Goal: Obtain resource: Obtain resource

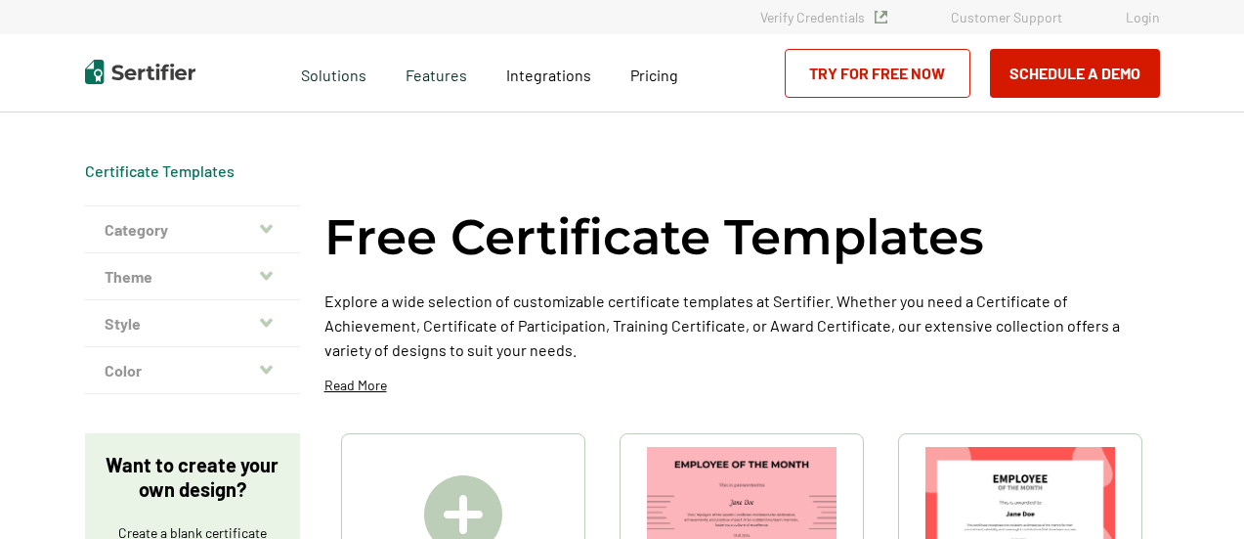
click at [996, 455] on img at bounding box center [1021, 514] width 190 height 134
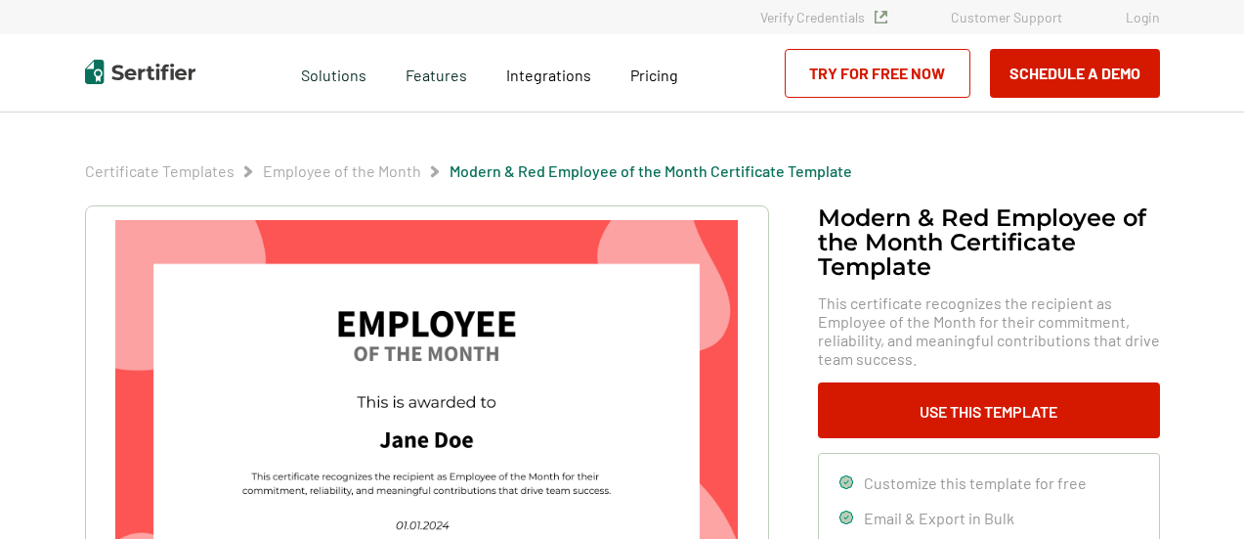
drag, startPoint x: 650, startPoint y: 353, endPoint x: 887, endPoint y: 68, distance: 370.0
click at [886, 67] on link "Try for Free Now" at bounding box center [878, 73] width 186 height 49
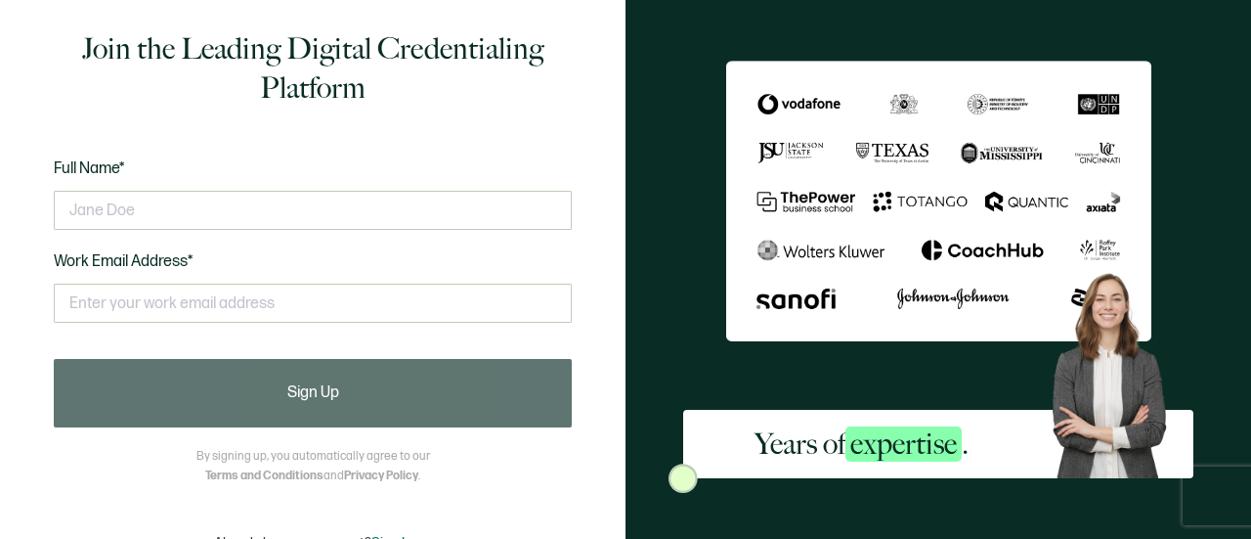
scroll to position [65, 0]
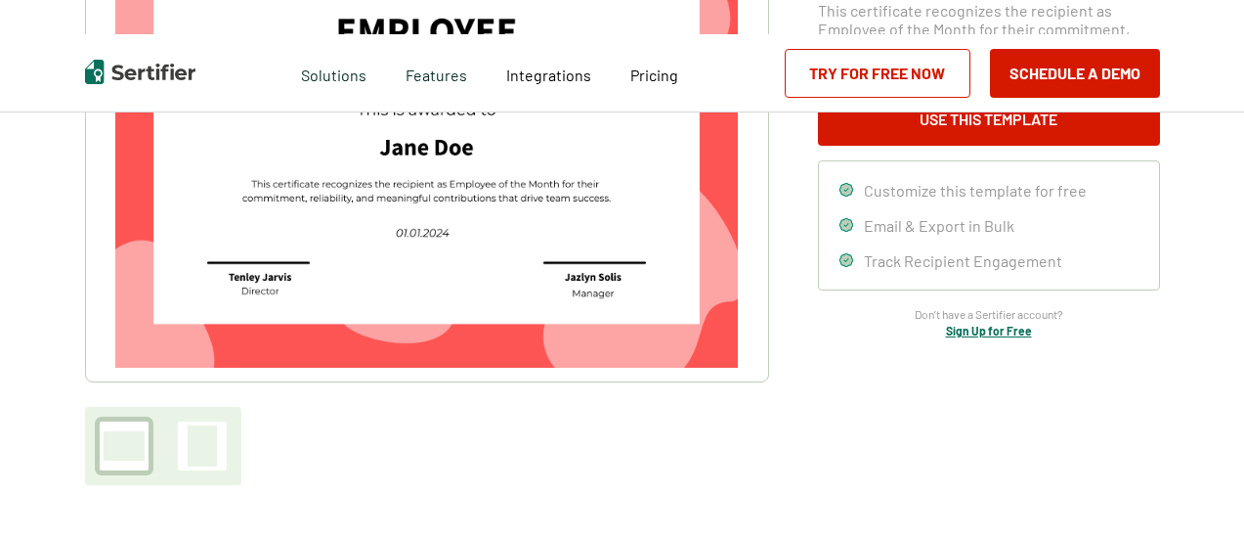
scroll to position [97, 0]
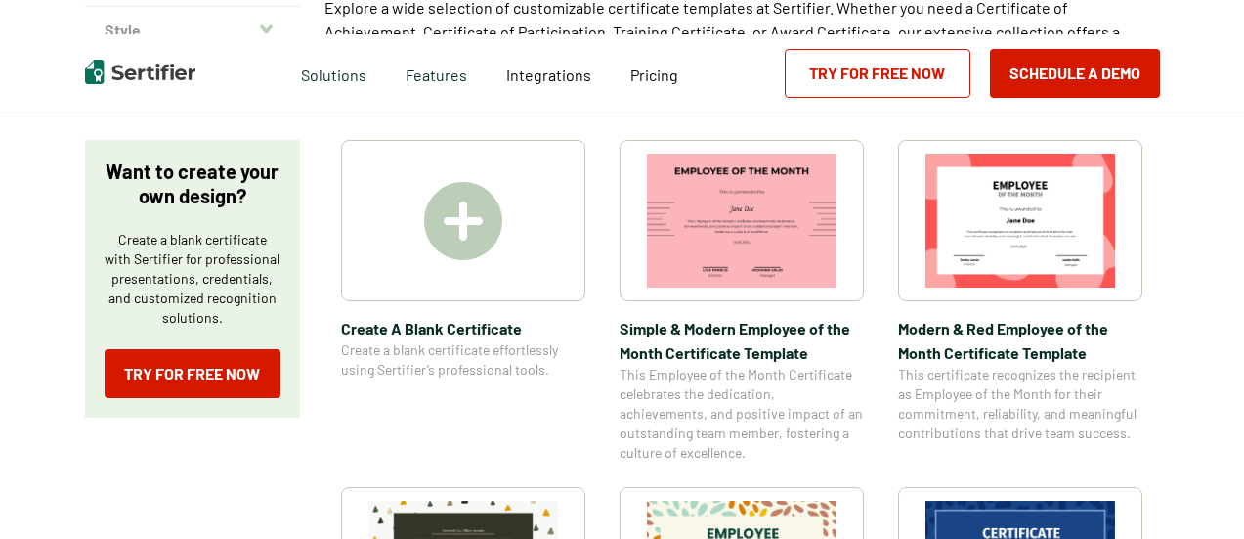
scroll to position [489, 0]
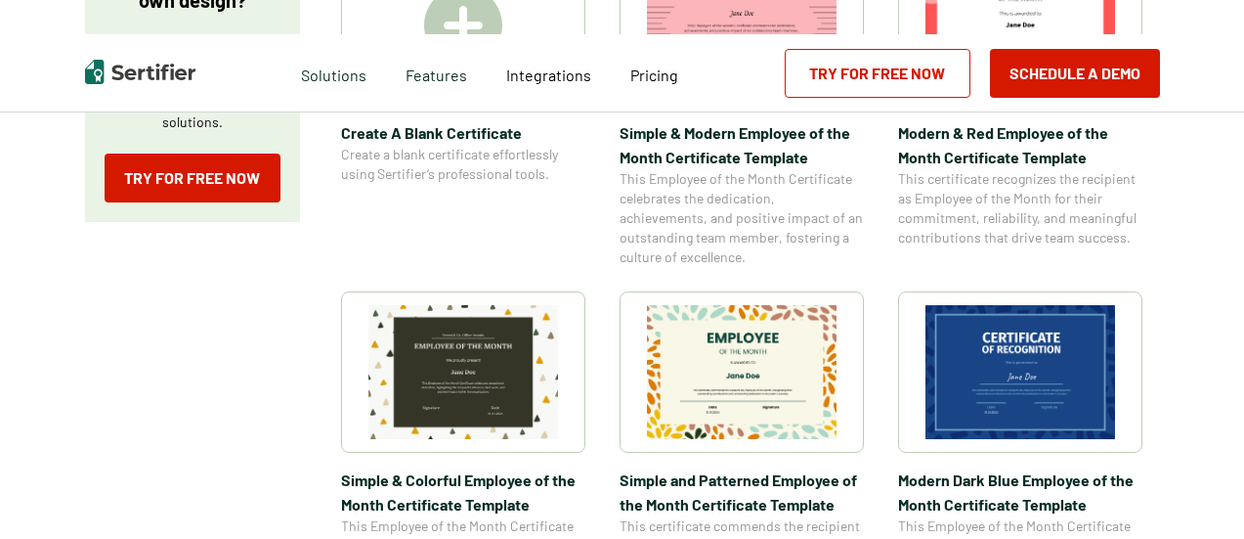
click at [1051, 363] on img at bounding box center [1021, 372] width 190 height 134
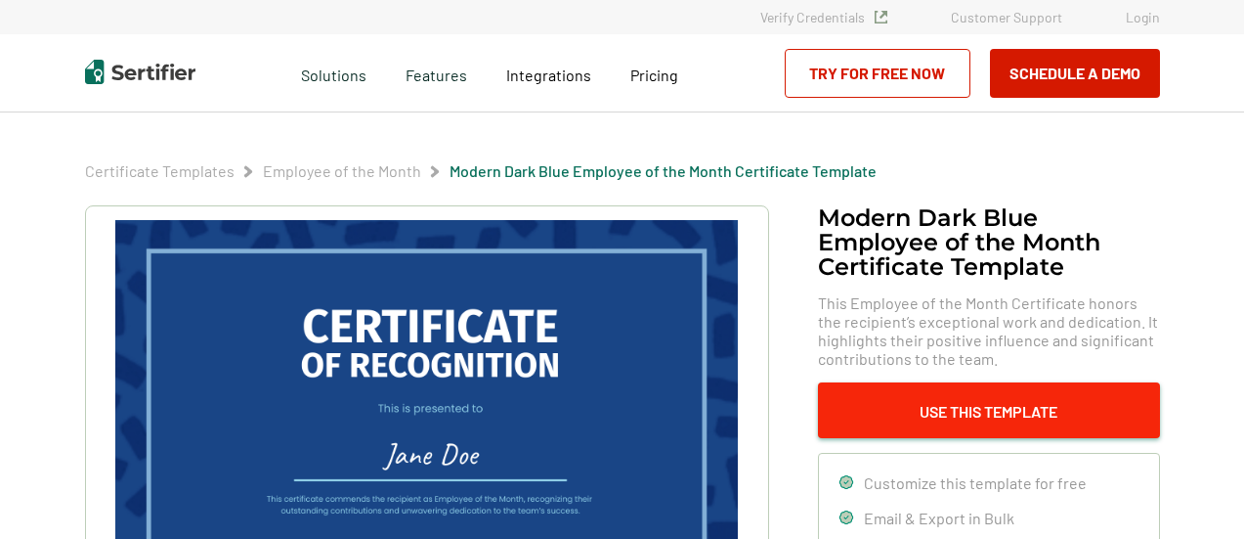
click at [944, 419] on button "Use This Template" at bounding box center [989, 410] width 342 height 56
